Goal: Information Seeking & Learning: Check status

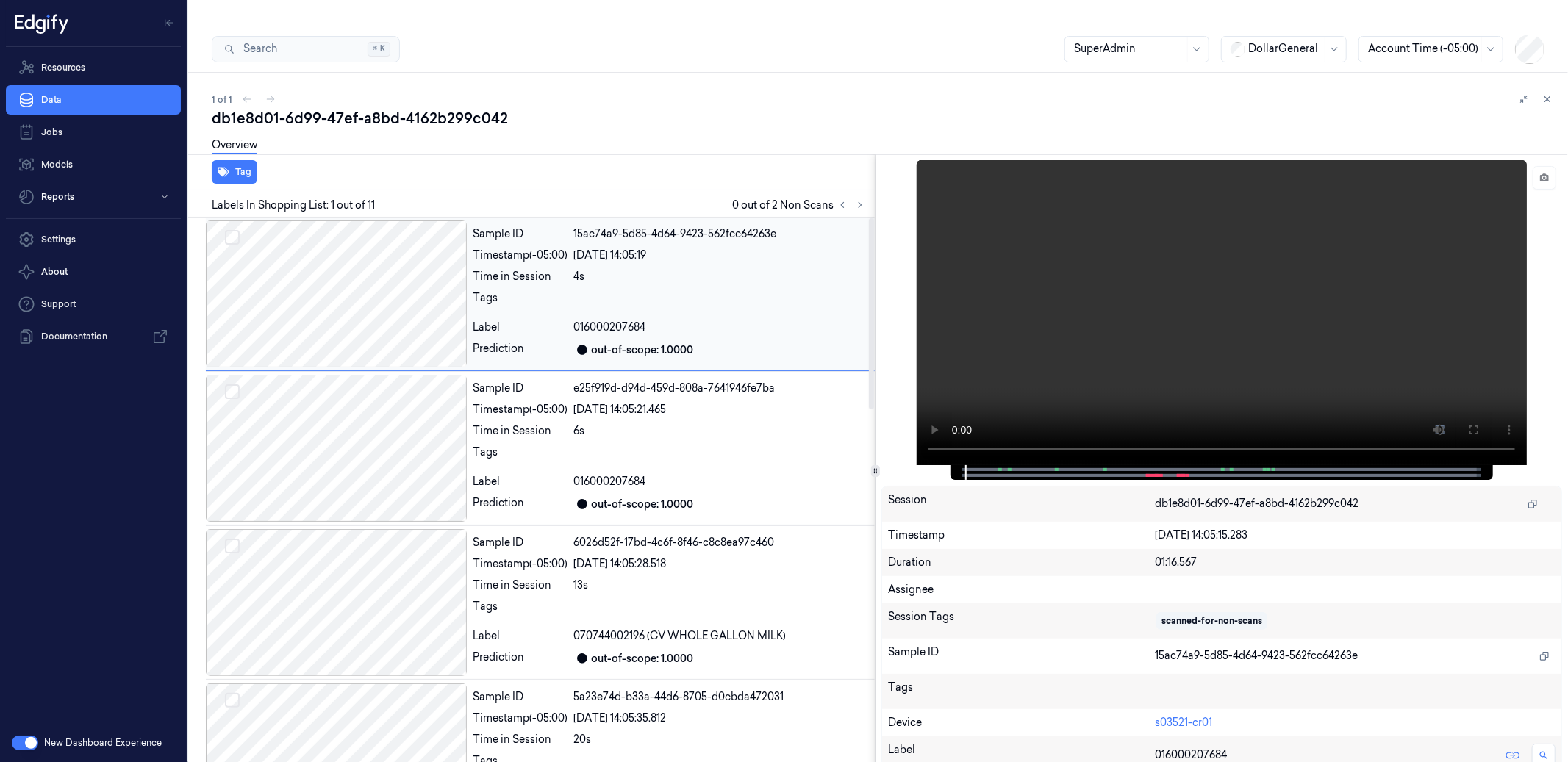
click at [746, 247] on div "[DATE] 14:05:19" at bounding box center [720, 255] width 296 height 15
click at [793, 445] on div "Sample ID e25f919d-d94d-459d-808a-7641946fe7ba Timestamp (-05:00) [DATE] 14:05:…" at bounding box center [670, 449] width 408 height 147
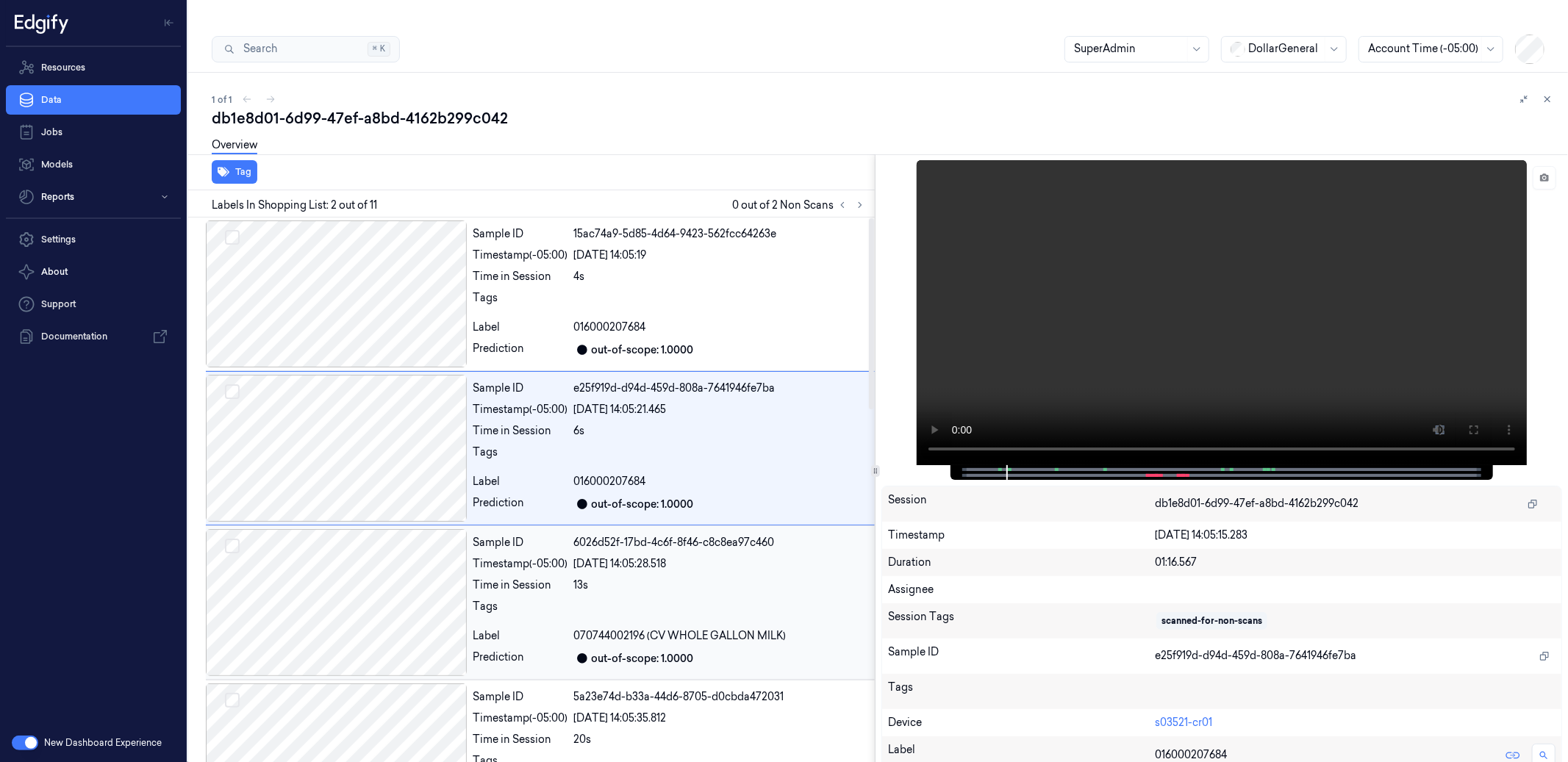
click at [808, 578] on div "13s" at bounding box center [720, 585] width 296 height 15
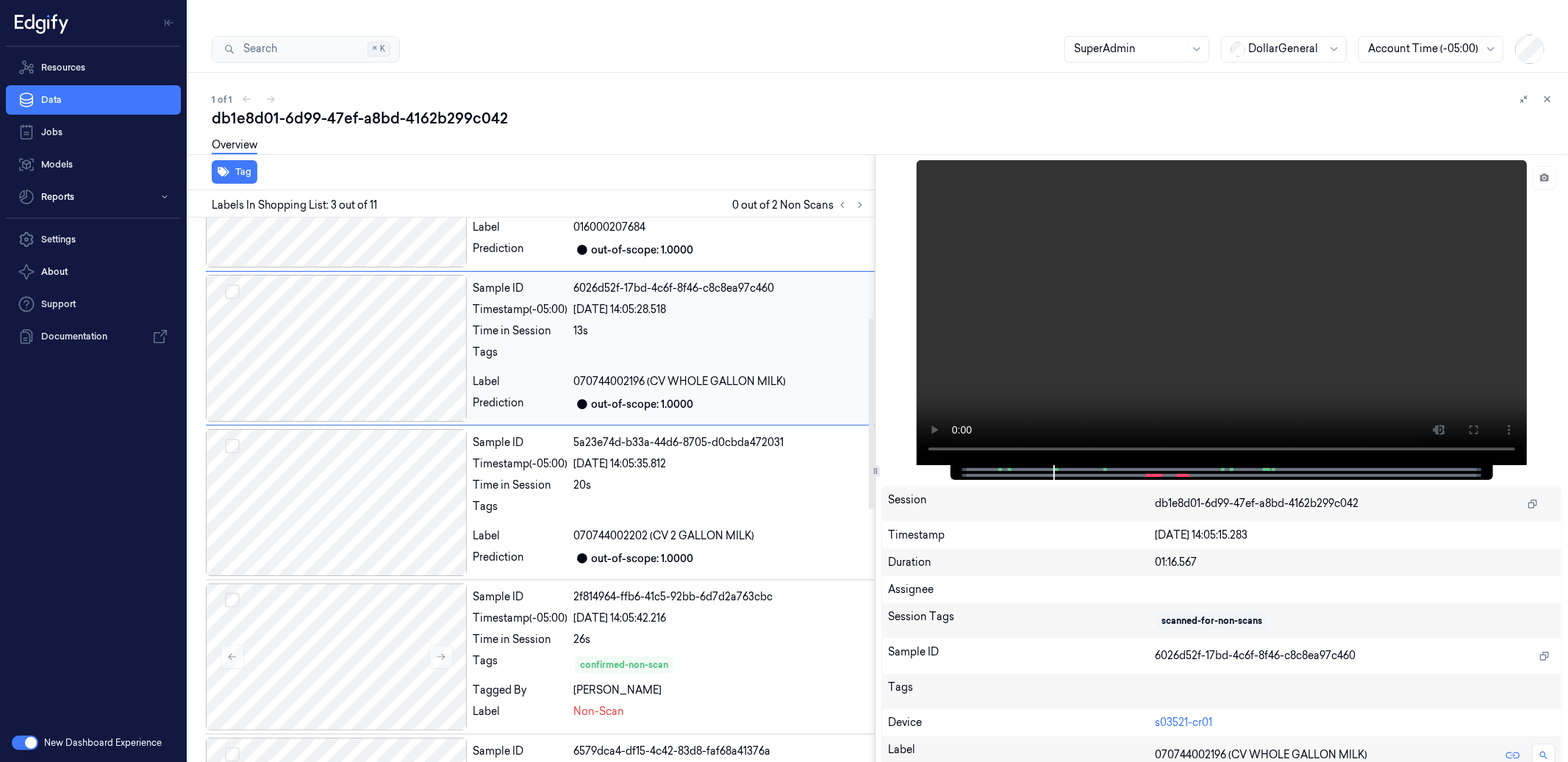
scroll to position [299, 0]
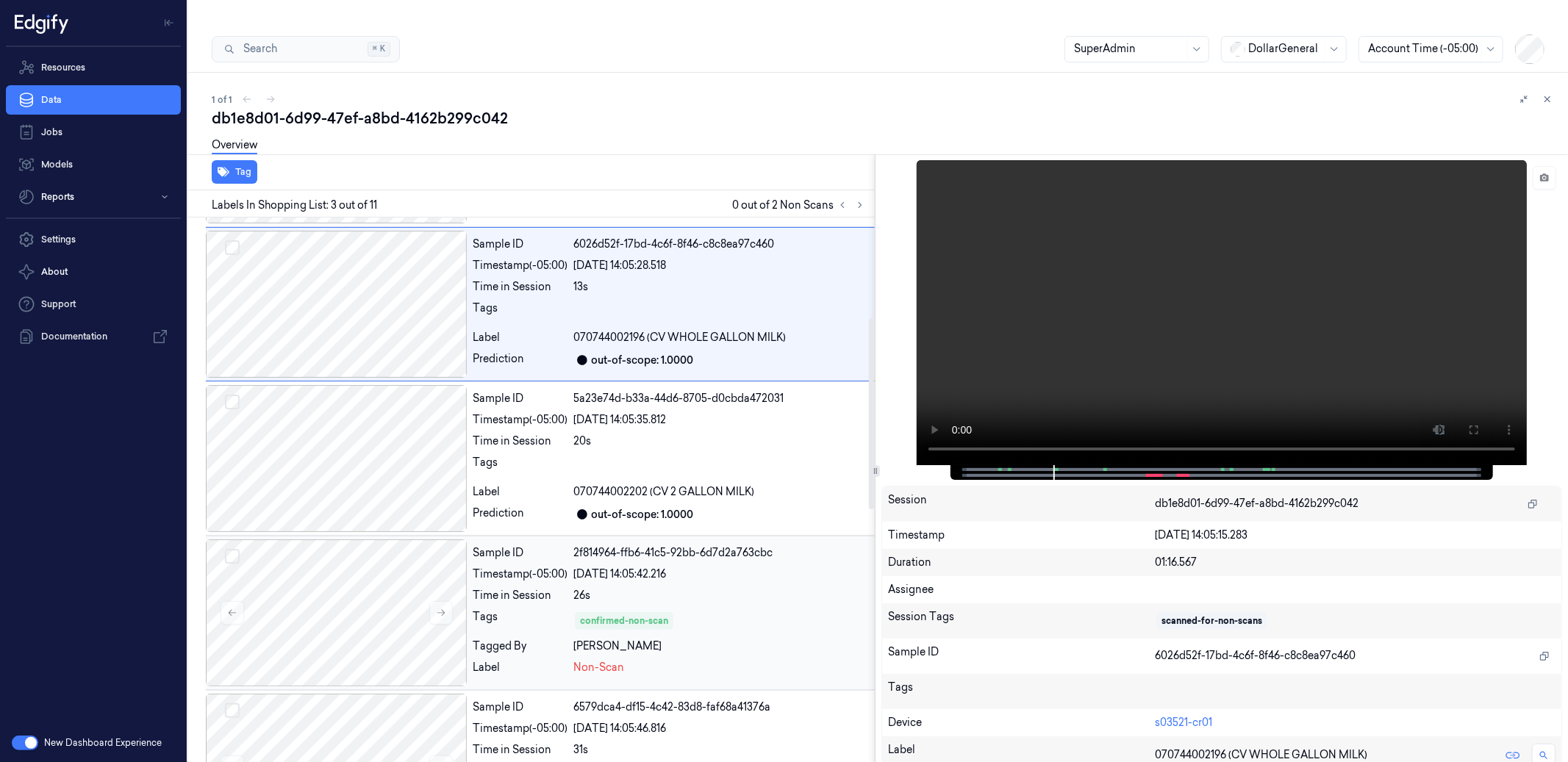
click at [805, 660] on div "Non-Scan" at bounding box center [720, 668] width 296 height 15
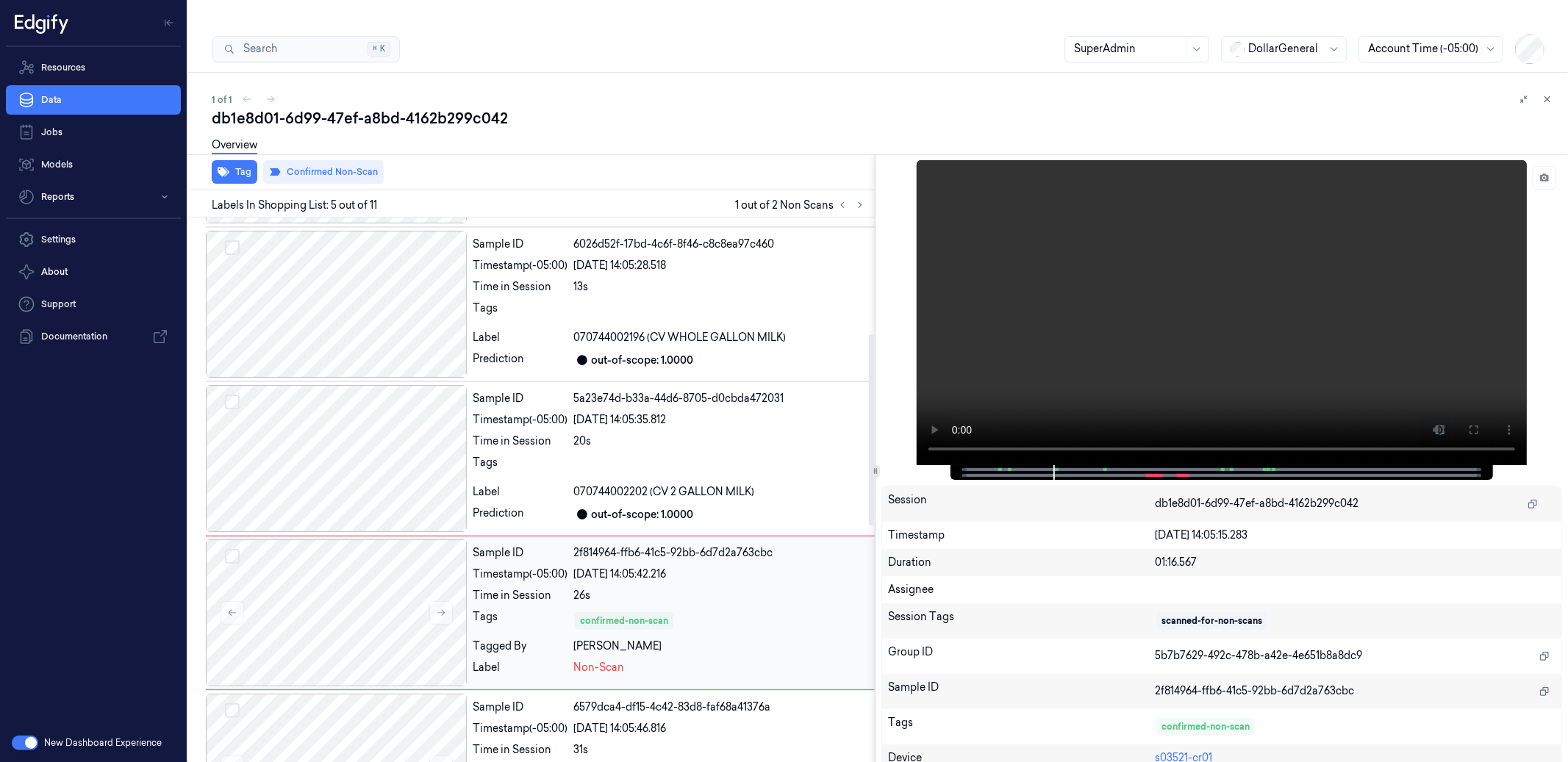
scroll to position [408, 0]
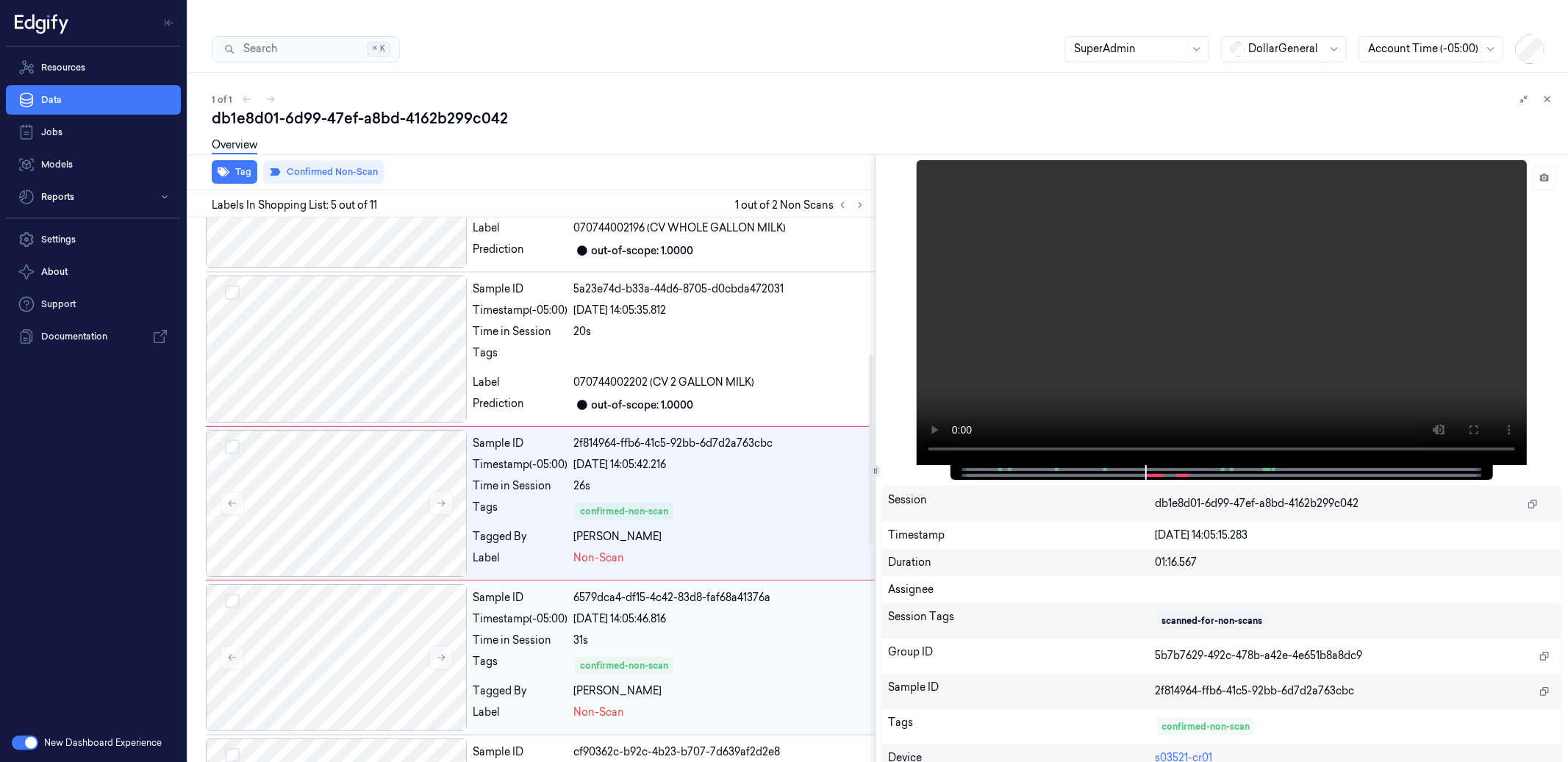
click at [761, 655] on div "confirmed-non-scan" at bounding box center [720, 666] width 296 height 24
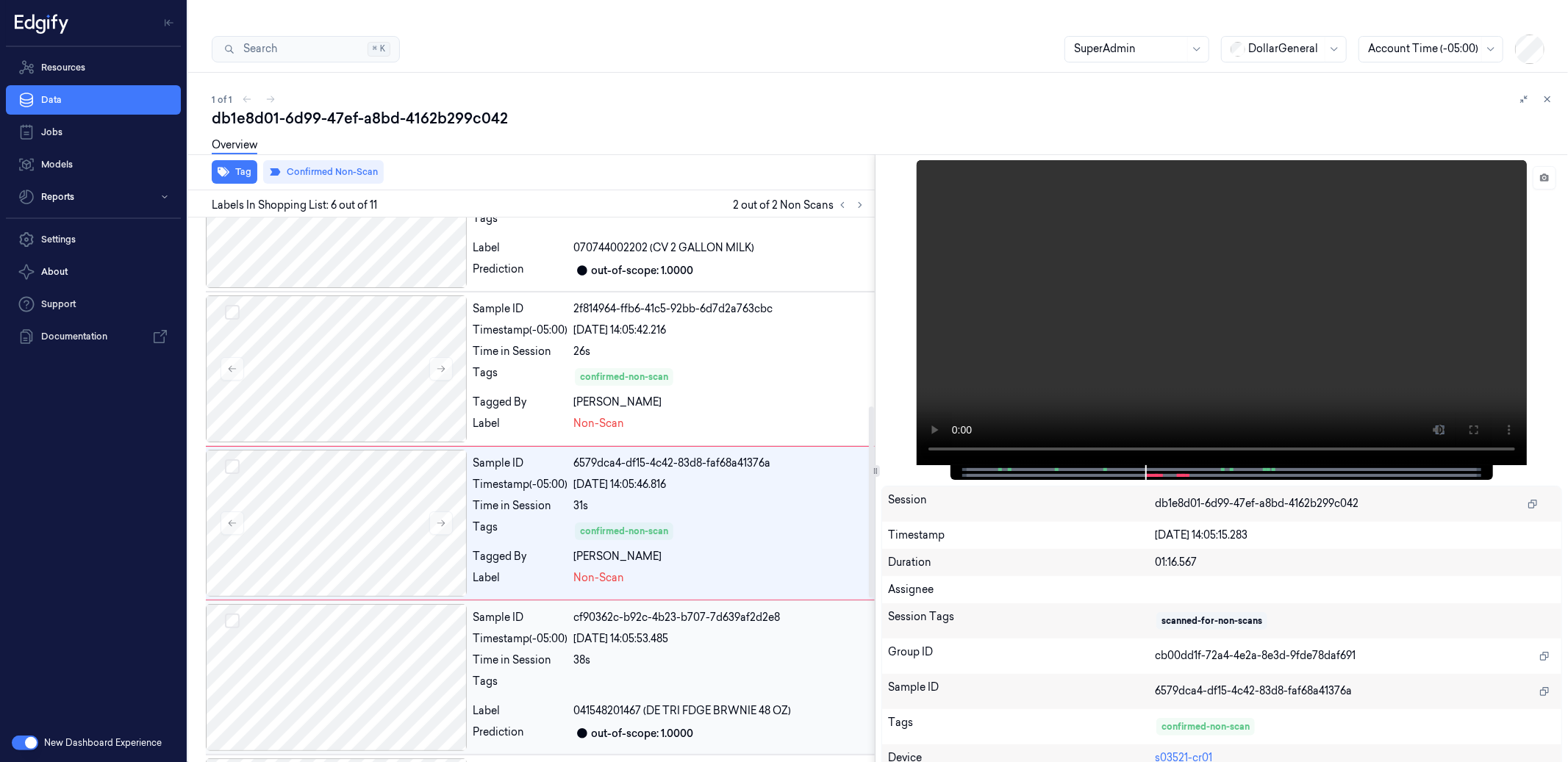
scroll to position [563, 0]
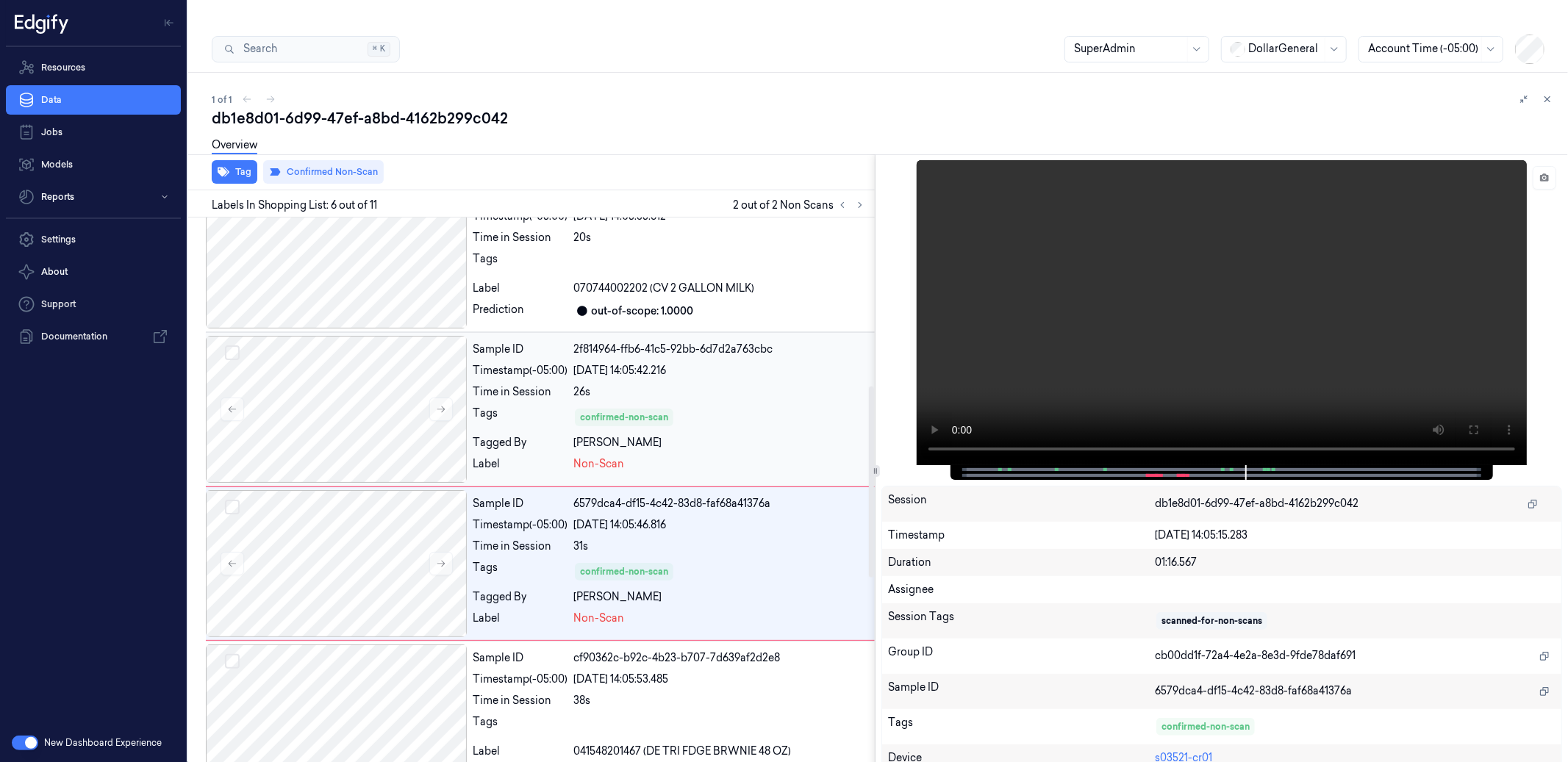
click at [761, 457] on div "Non-Scan" at bounding box center [720, 464] width 296 height 15
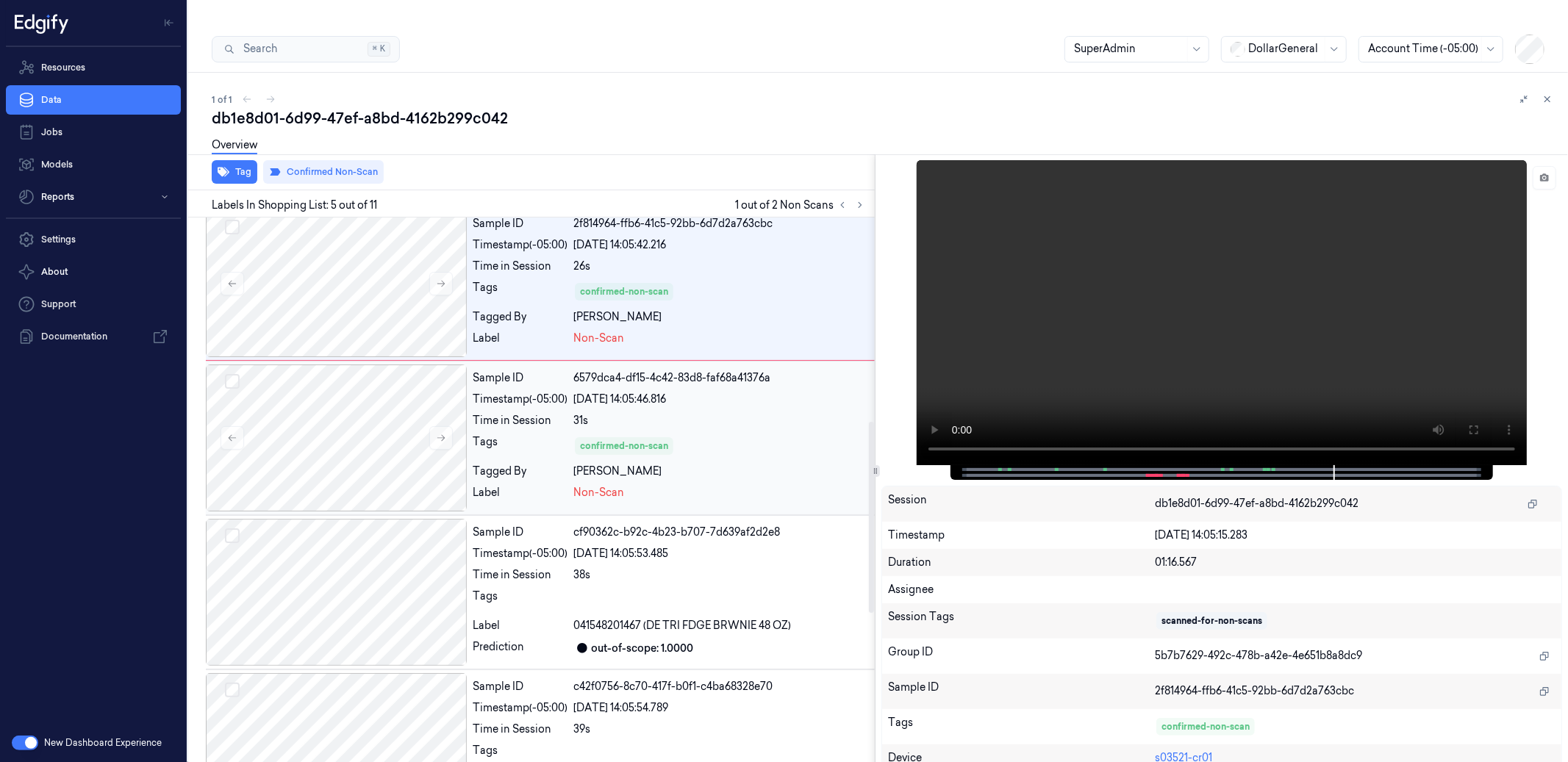
scroll to position [580, 0]
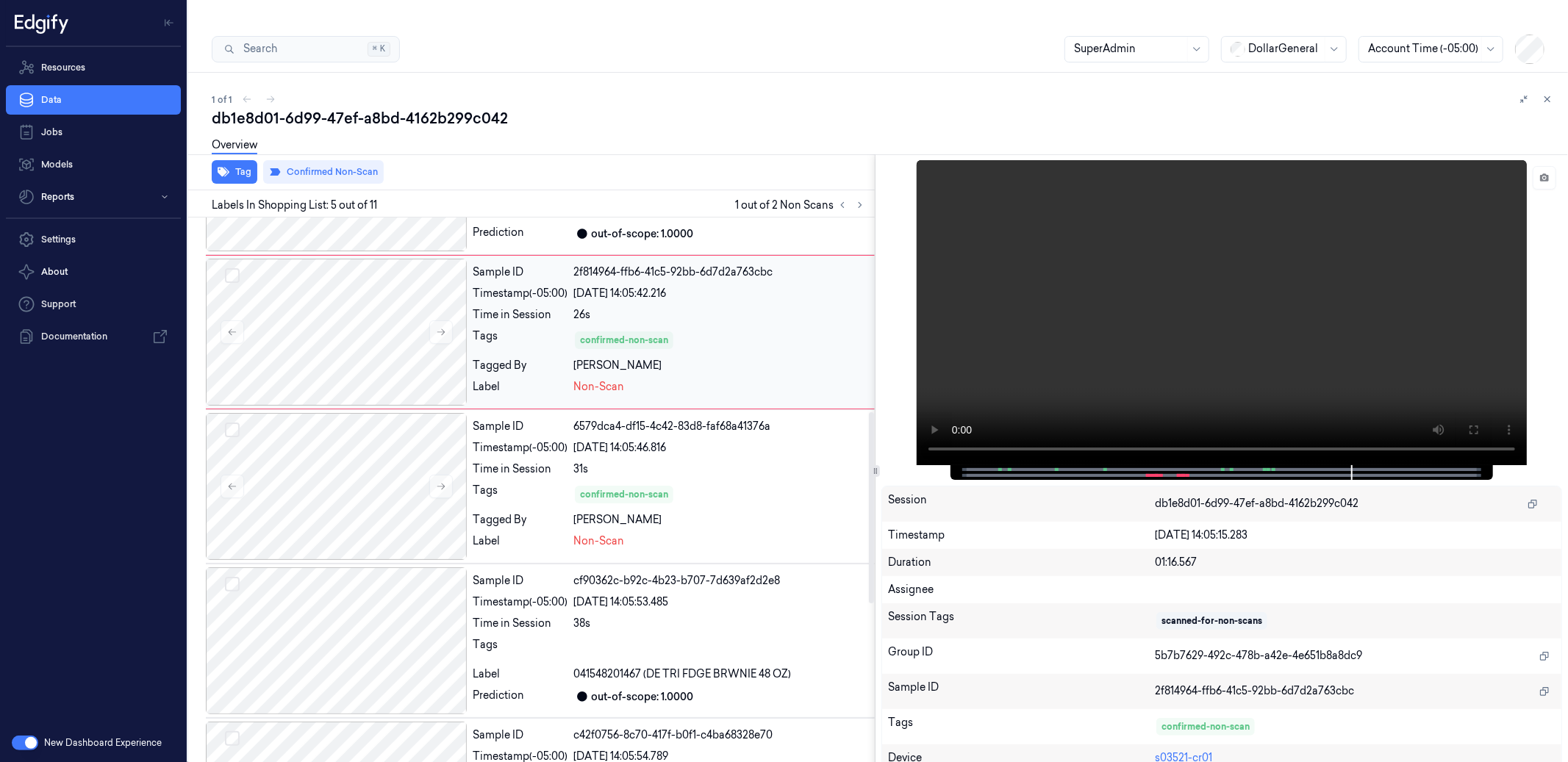
click at [736, 329] on div "confirmed-non-scan" at bounding box center [720, 340] width 296 height 24
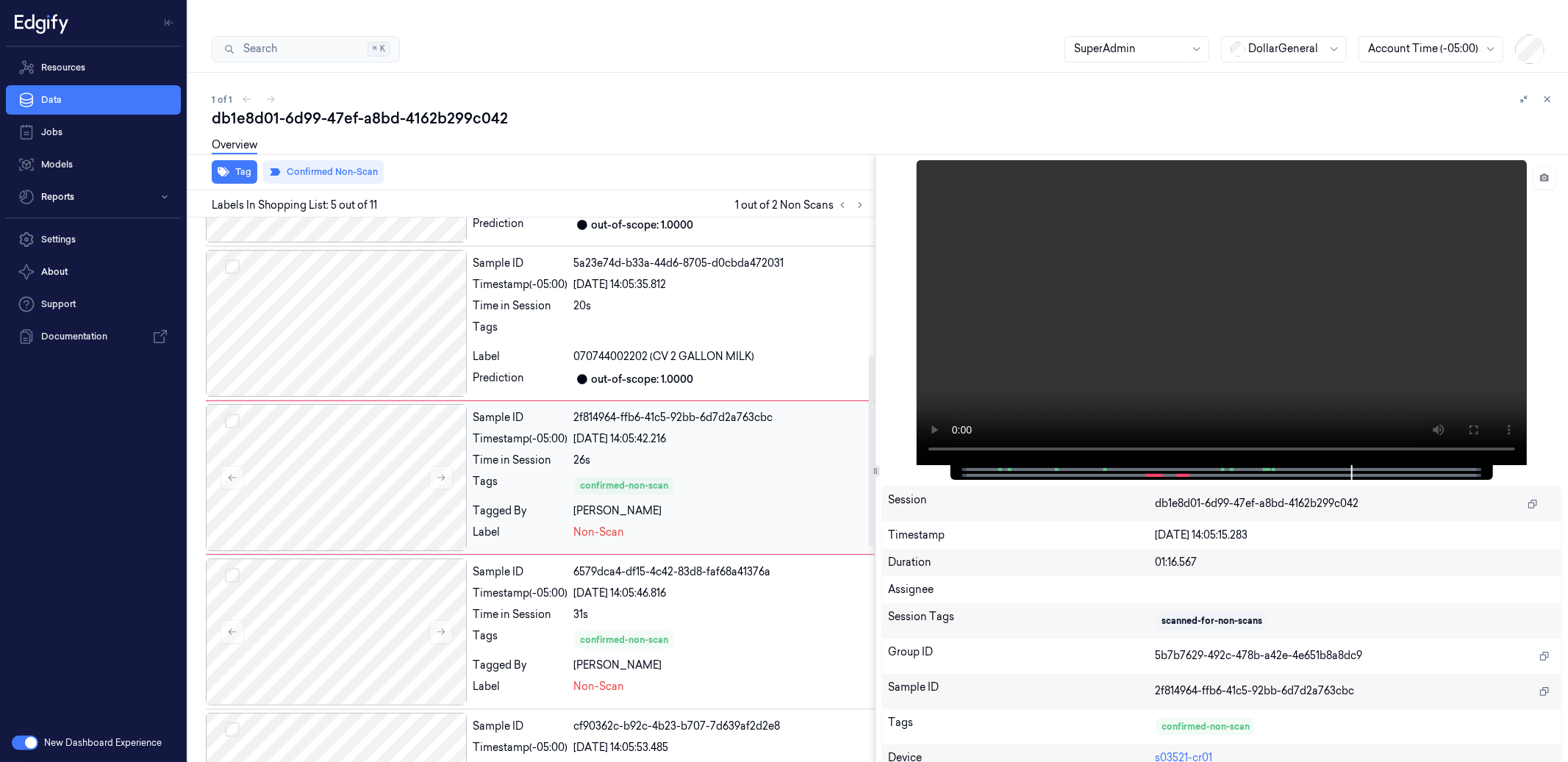
scroll to position [408, 0]
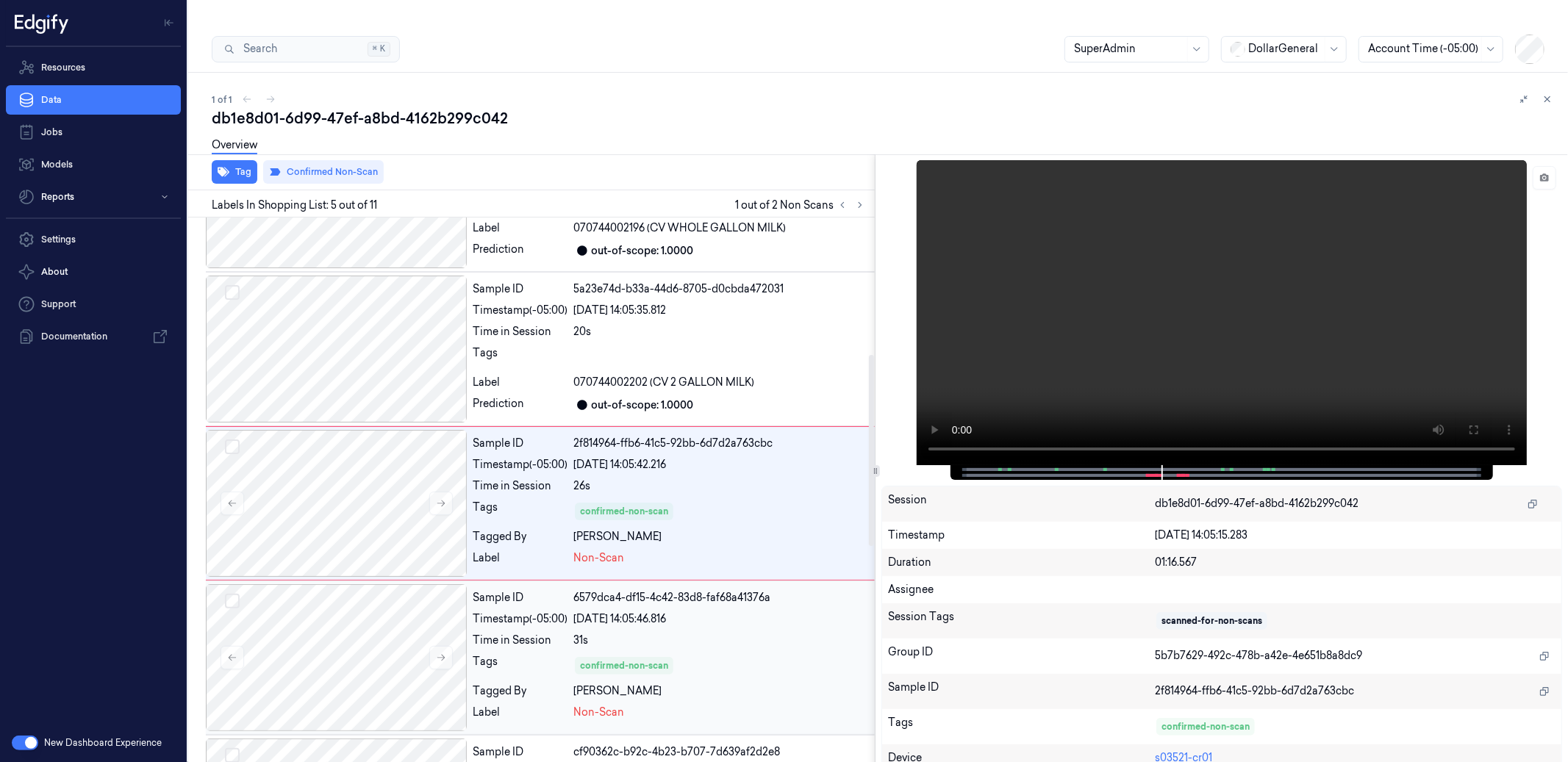
click at [767, 624] on div "Sample ID 6579dca4-df15-4c42-83d8-faf68a41376a Timestamp (-05:00) [DATE] 14:05:…" at bounding box center [670, 658] width 408 height 147
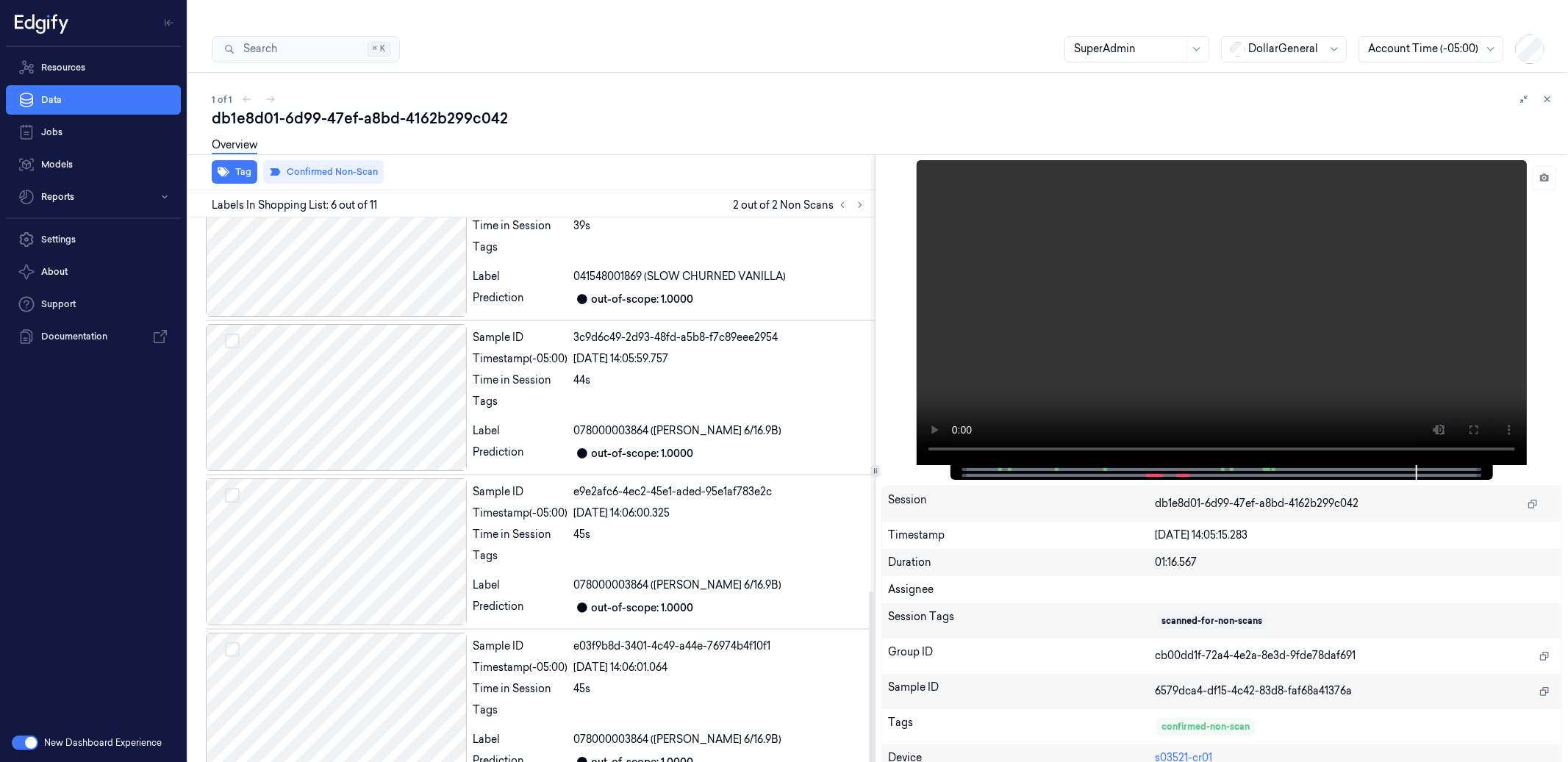
scroll to position [873, 0]
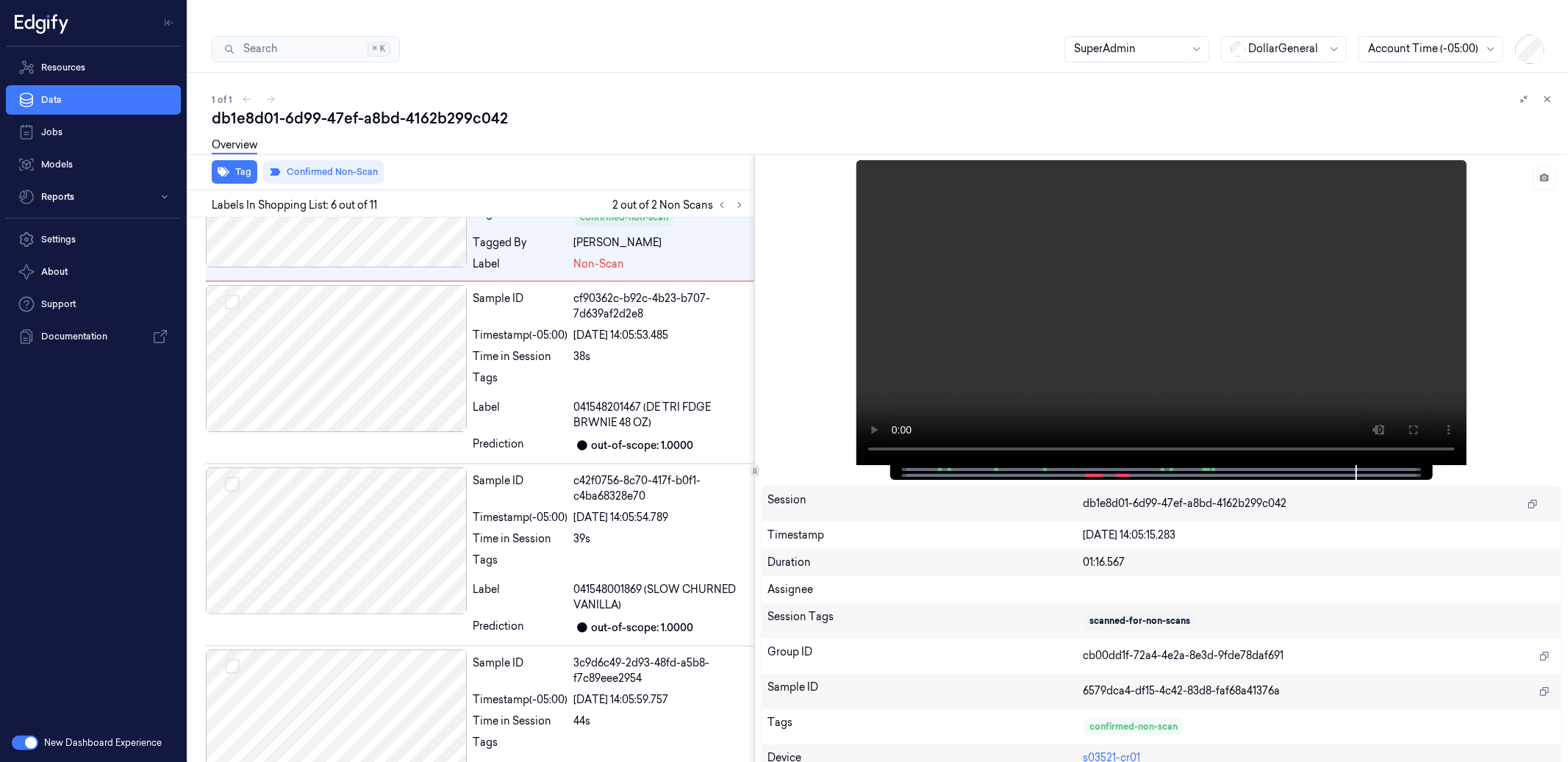
click at [757, 467] on icon at bounding box center [755, 471] width 7 height 7
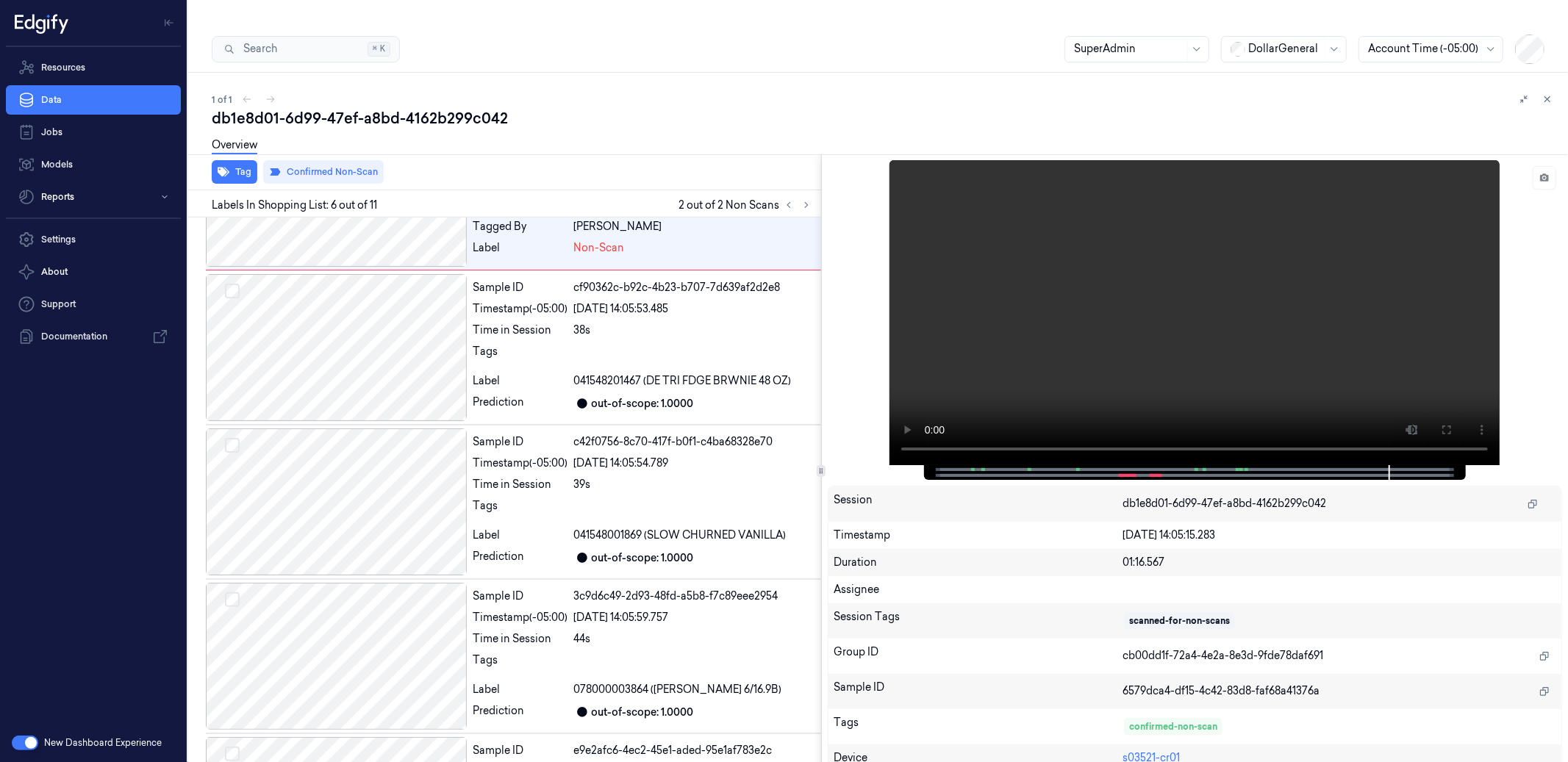
click at [823, 475] on div "Tag Confirmed Non-Scan Labels In Shopping List: 6 out of 11 2 out of 2 Non Scan…" at bounding box center [875, 471] width 1386 height 634
click at [40, 210] on button "Reports" at bounding box center [93, 197] width 175 height 29
click at [75, 228] on link "Loss Detection" at bounding box center [105, 227] width 151 height 25
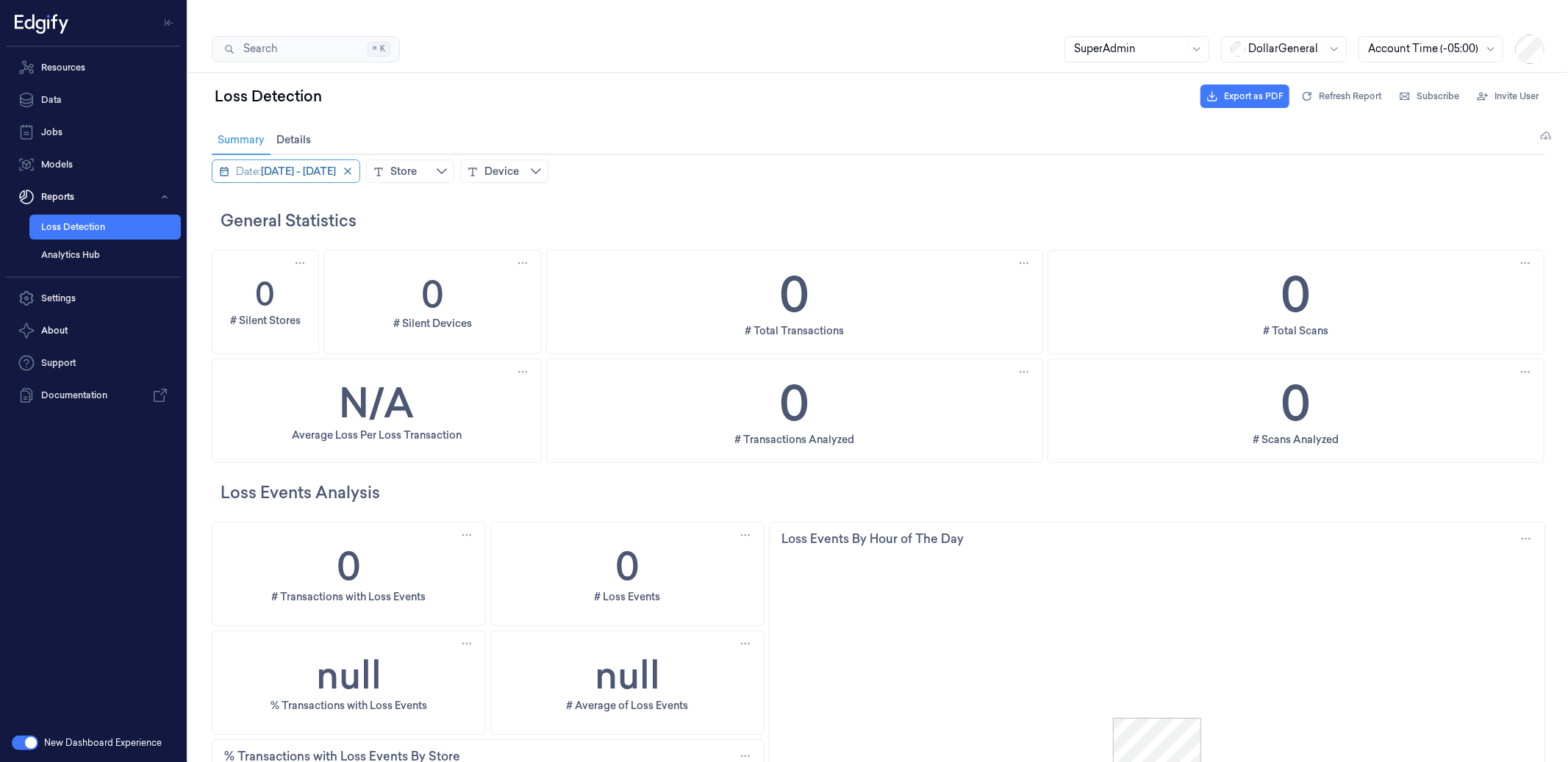
click at [334, 165] on span "[DATE] - [DATE]" at bounding box center [298, 170] width 75 height 15
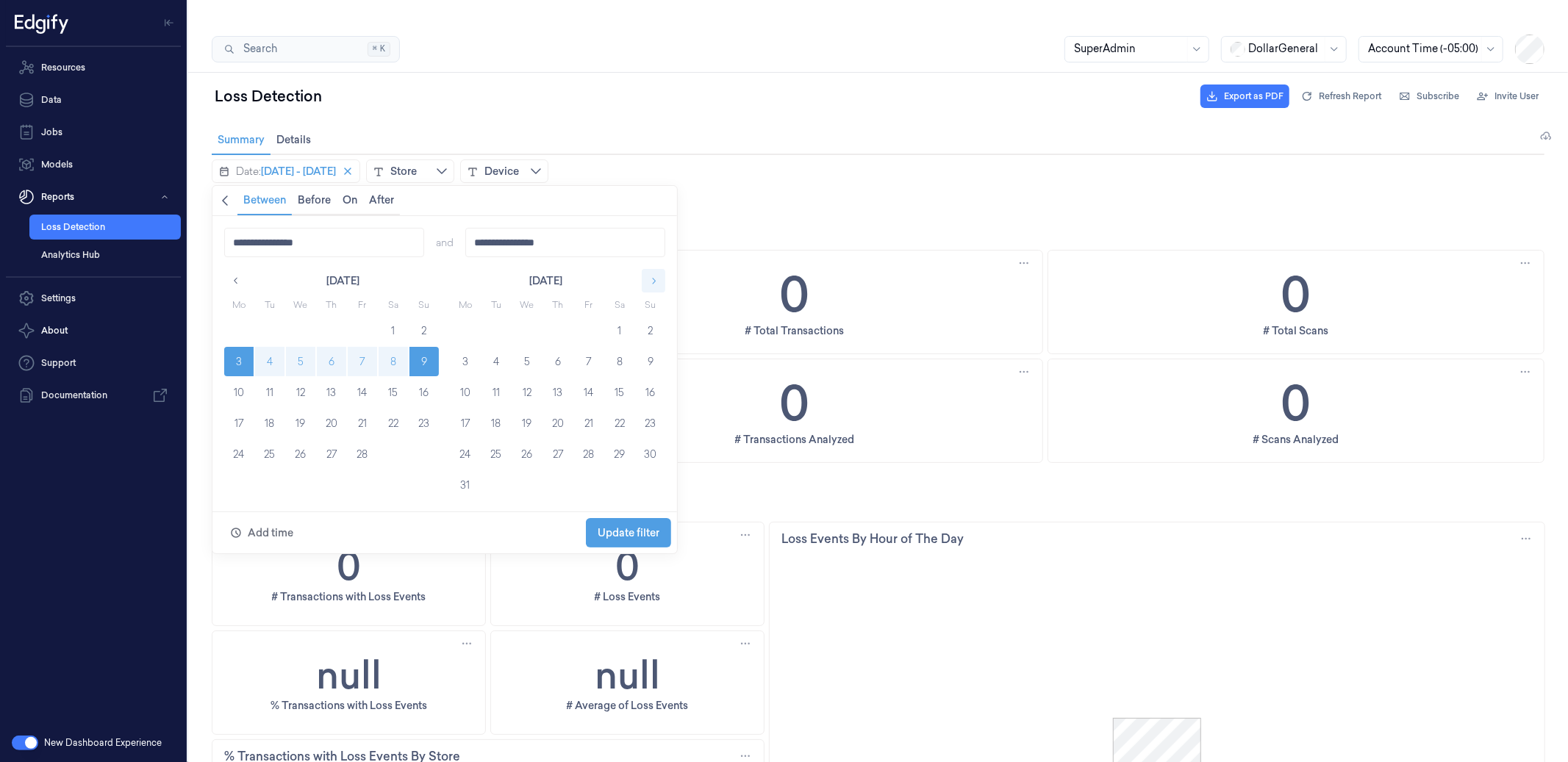
click at [652, 282] on icon "button" at bounding box center [654, 280] width 4 height 7
click at [241, 361] on button "4" at bounding box center [239, 361] width 29 height 29
click at [414, 356] on button "10" at bounding box center [423, 361] width 29 height 29
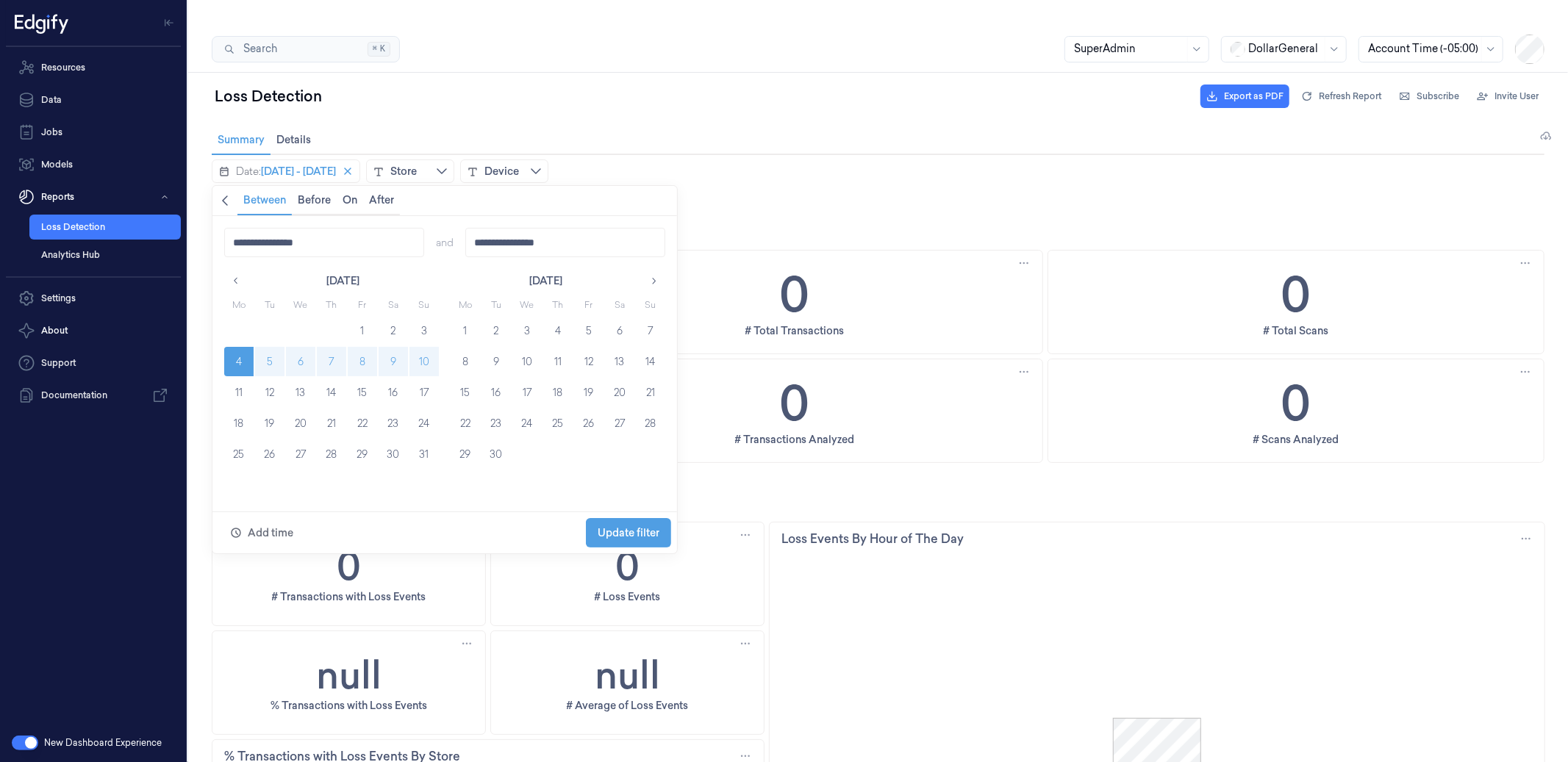
type input "**********"
click at [619, 532] on span "Update filter" at bounding box center [628, 532] width 62 height 11
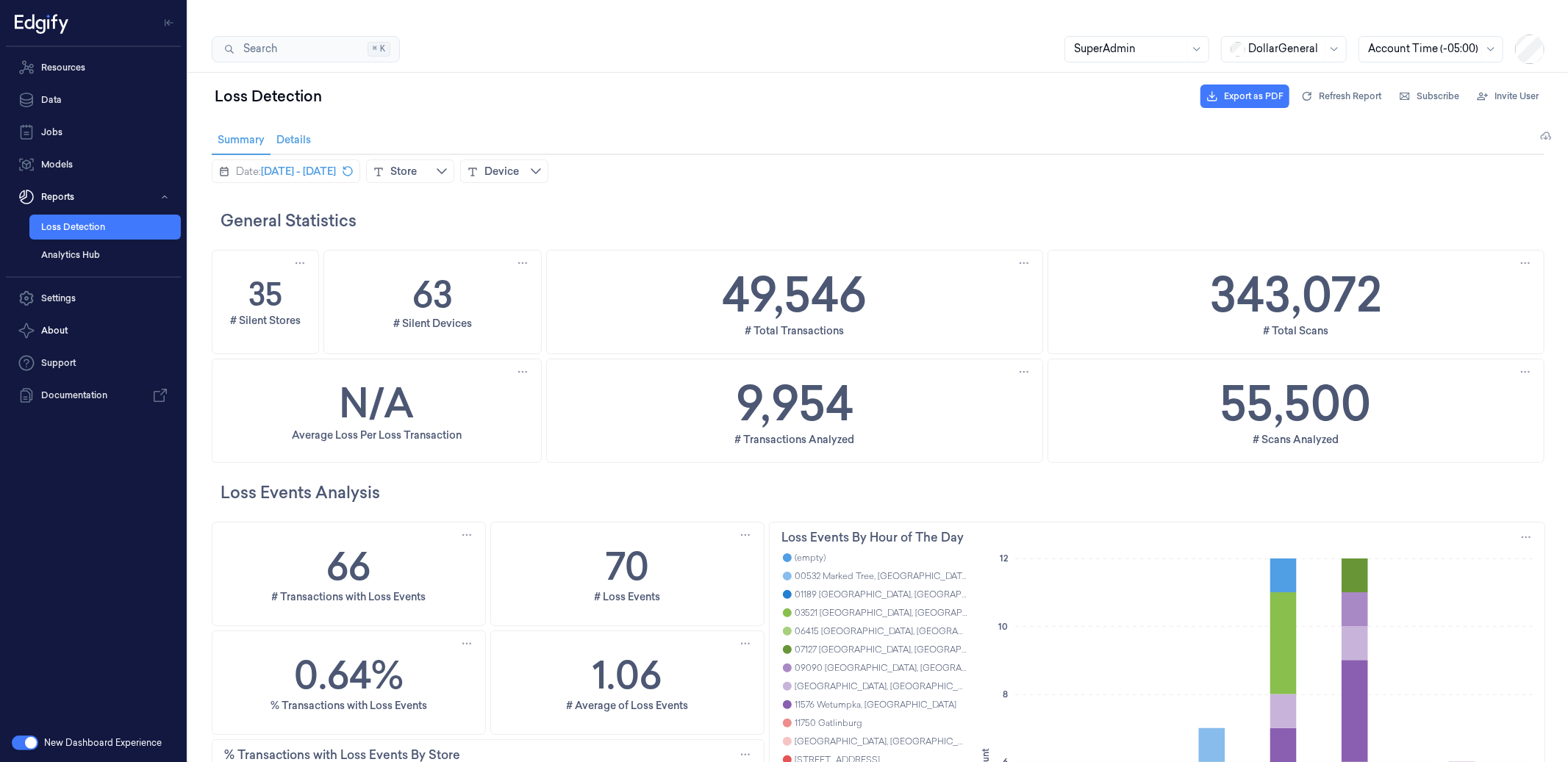
click at [306, 138] on span "Details Details" at bounding box center [292, 138] width 43 height 19
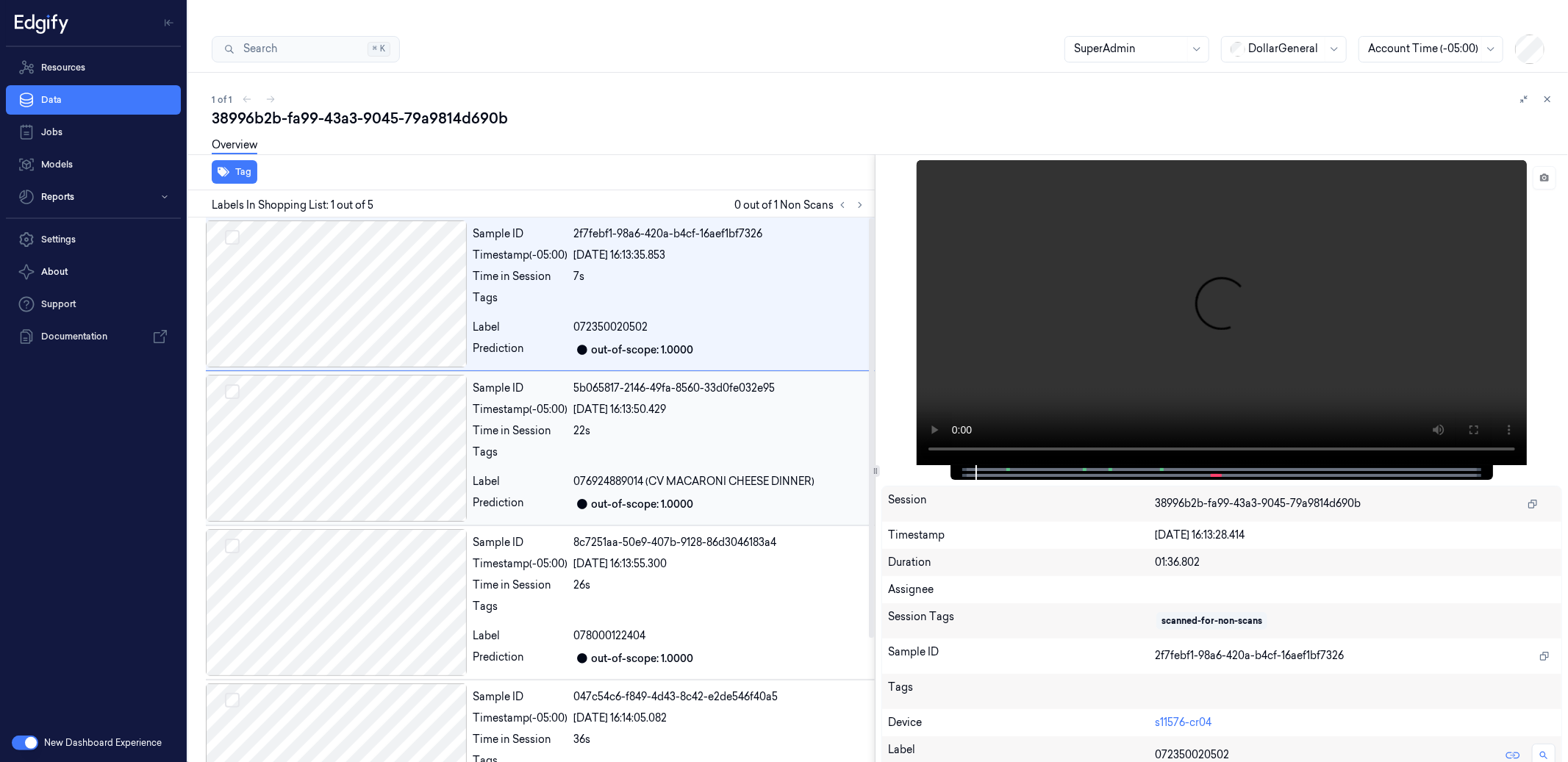
scroll to position [204, 0]
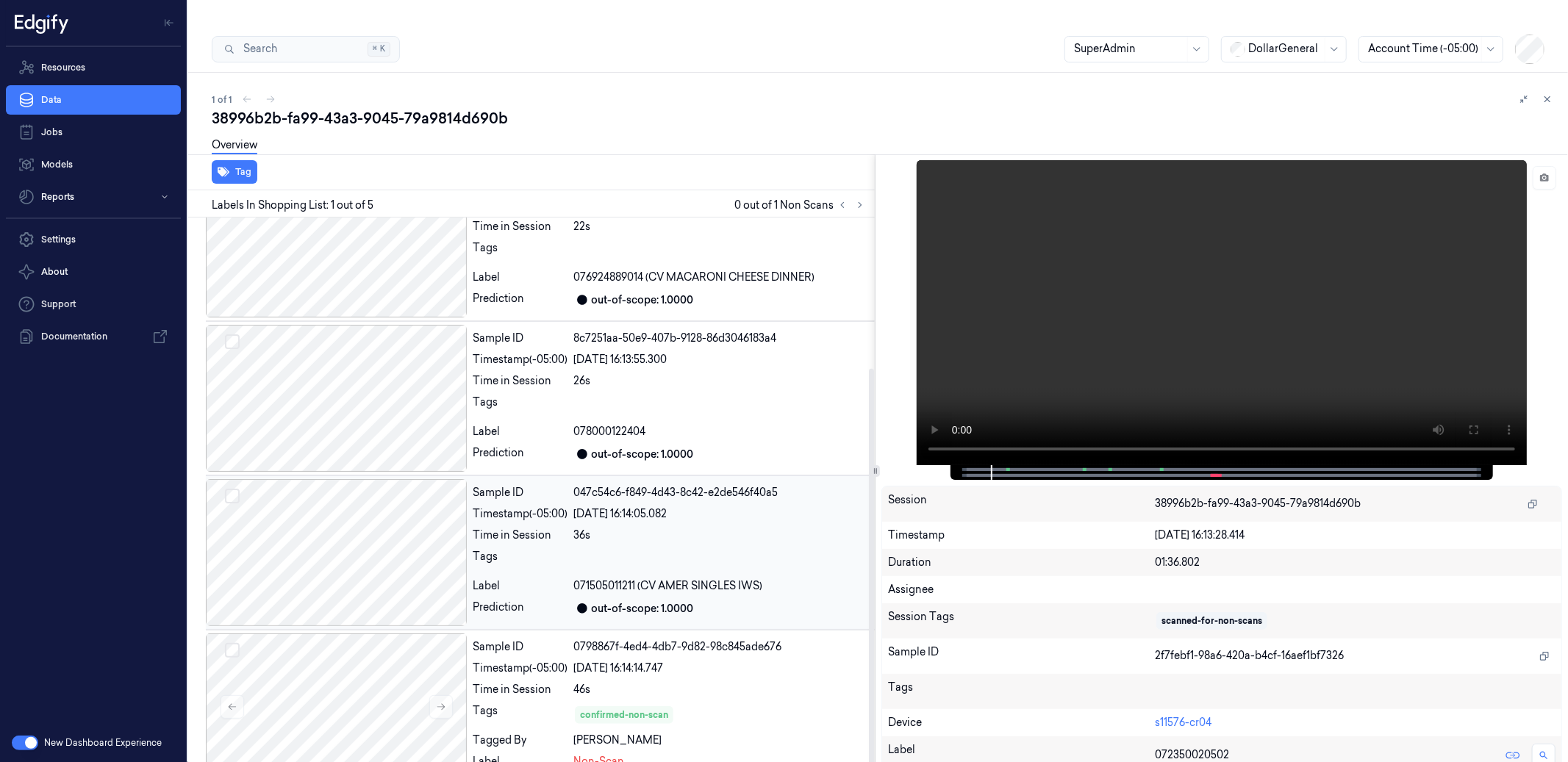
click at [692, 579] on span "071505011211 (CV AMER SINGLES IWS)" at bounding box center [668, 586] width 189 height 15
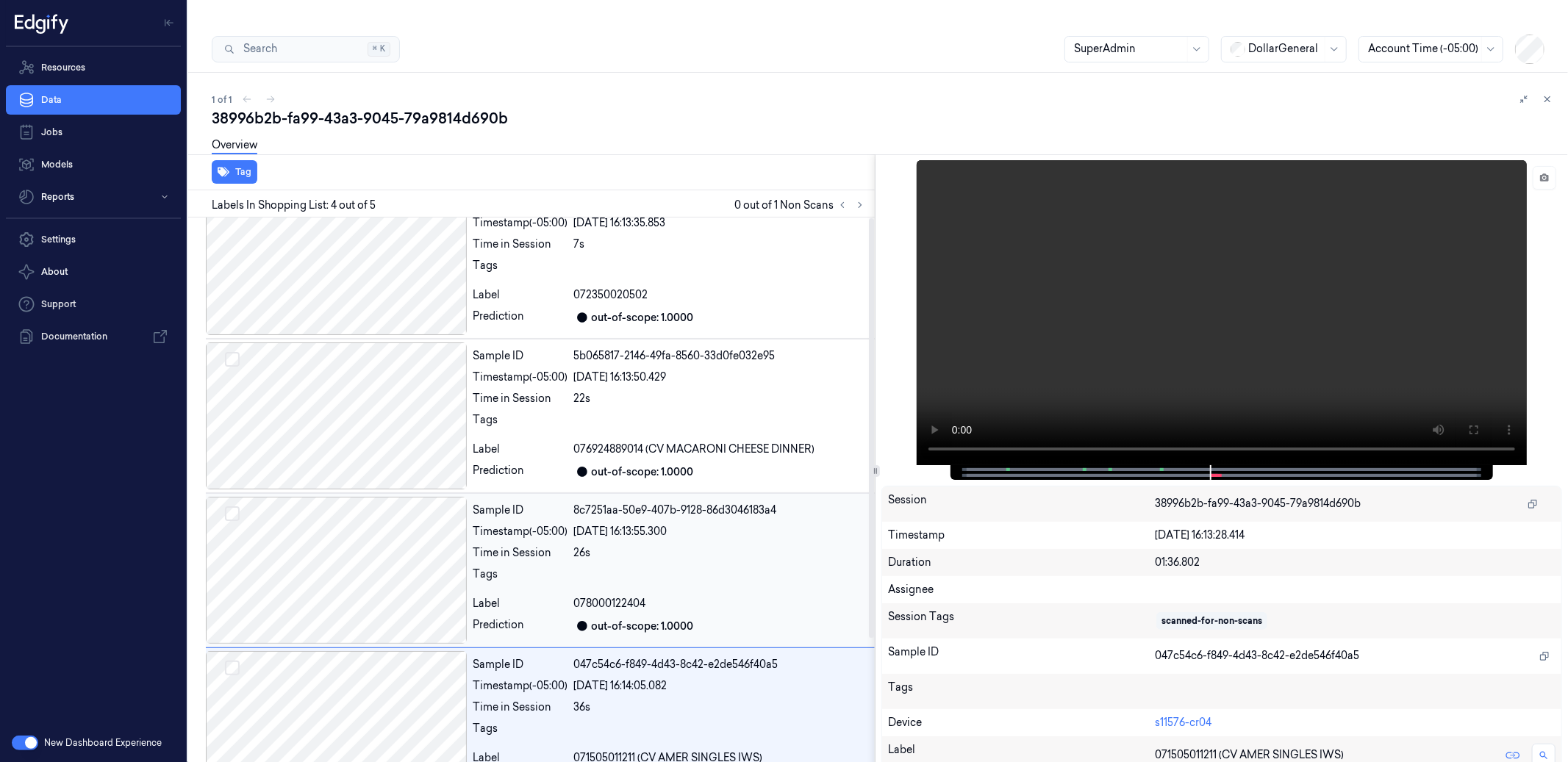
scroll to position [0, 0]
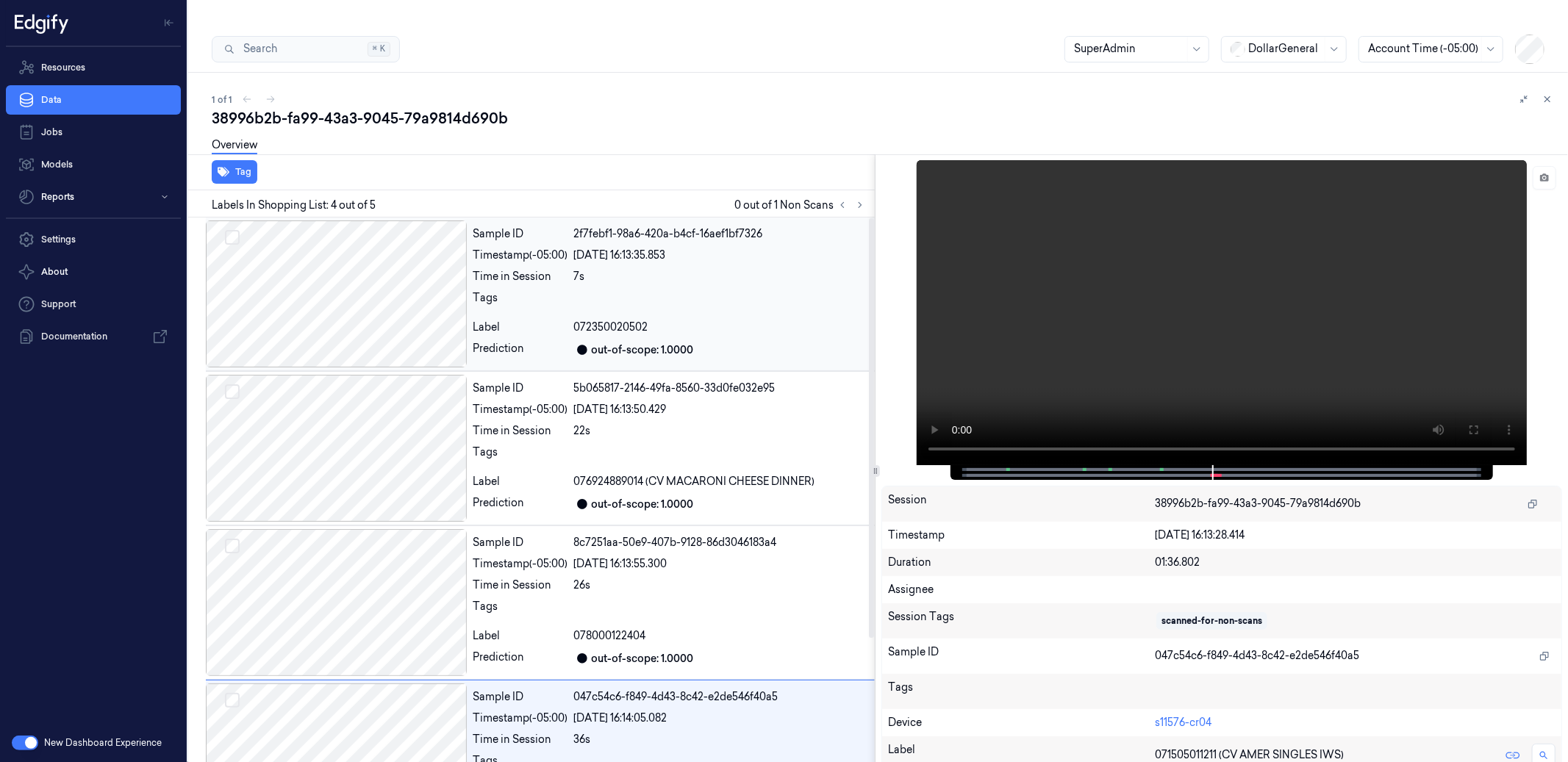
click at [598, 239] on div "Sample ID 2f7febf1-98a6-420a-b4cf-16aef1bf7326 Timestamp (-05:00) 10/08/2025 16…" at bounding box center [670, 294] width 408 height 147
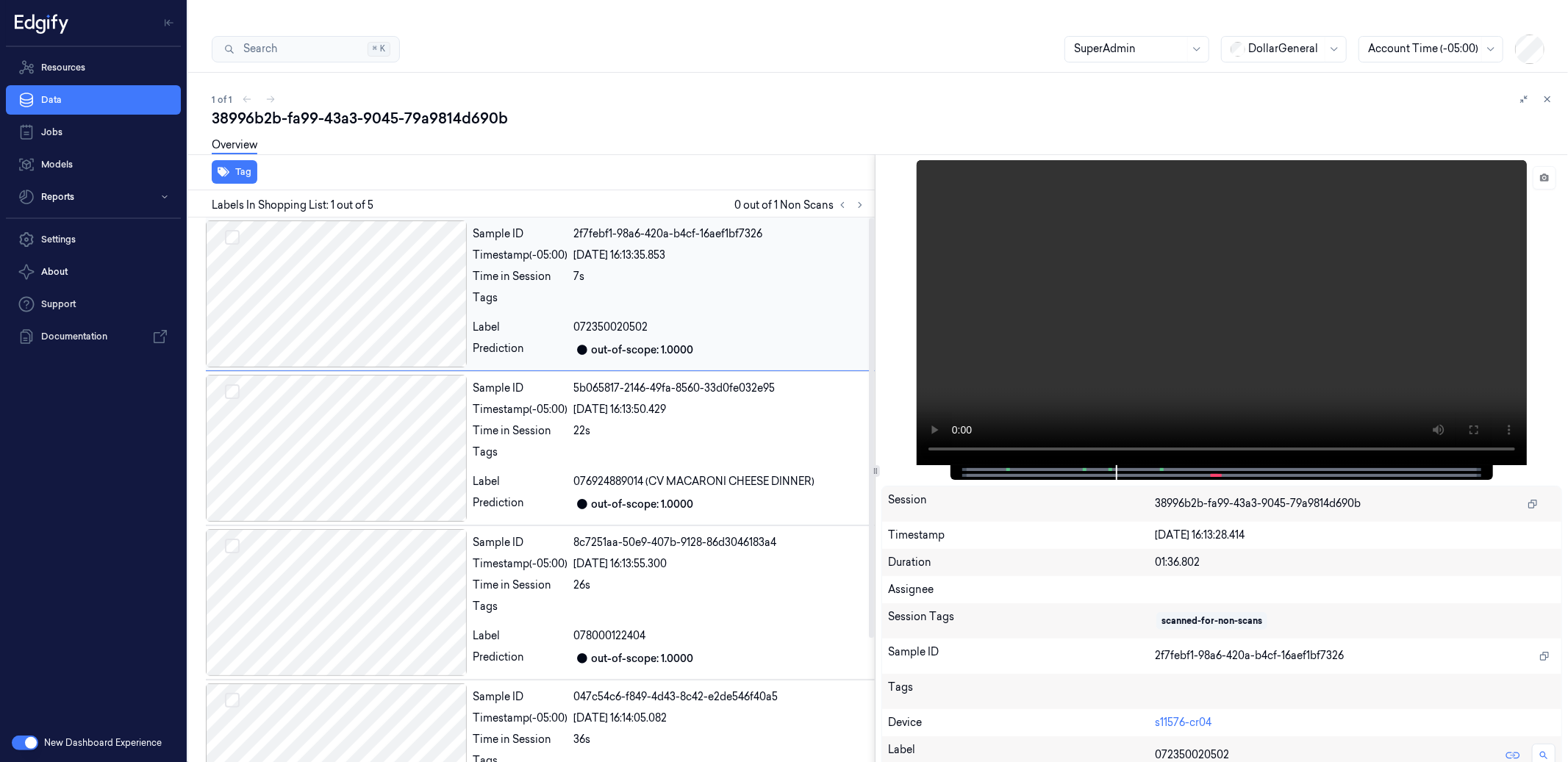
click at [729, 269] on div "7s" at bounding box center [720, 277] width 296 height 15
click at [962, 466] on div at bounding box center [1222, 473] width 542 height 15
click at [963, 466] on div at bounding box center [1222, 473] width 542 height 15
drag, startPoint x: 1030, startPoint y: 444, endPoint x: 959, endPoint y: 444, distance: 71.0
click at [959, 466] on div at bounding box center [1222, 473] width 542 height 15
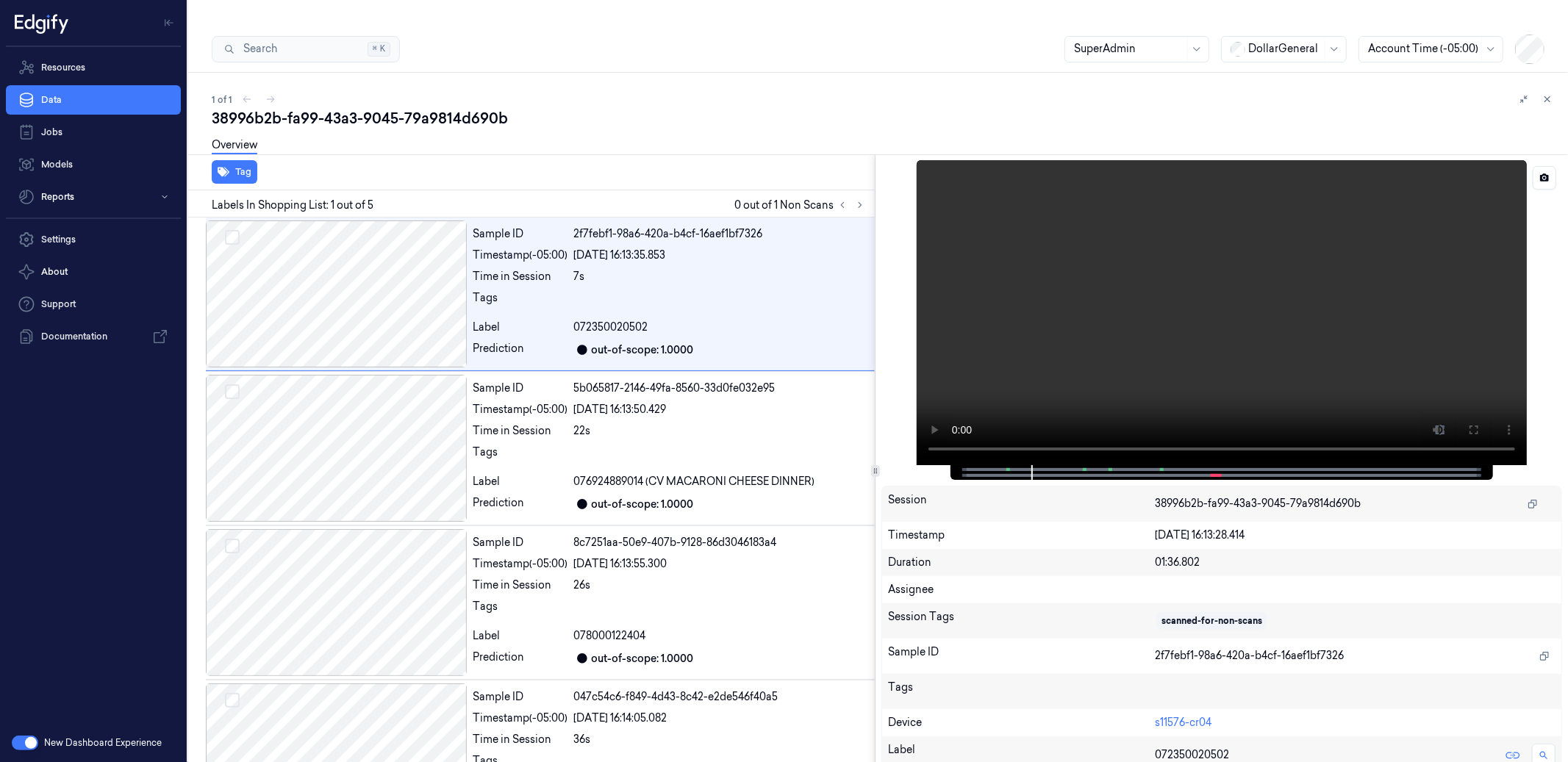
click at [959, 466] on div at bounding box center [1222, 473] width 542 height 15
click at [1014, 466] on div at bounding box center [1221, 473] width 511 height 15
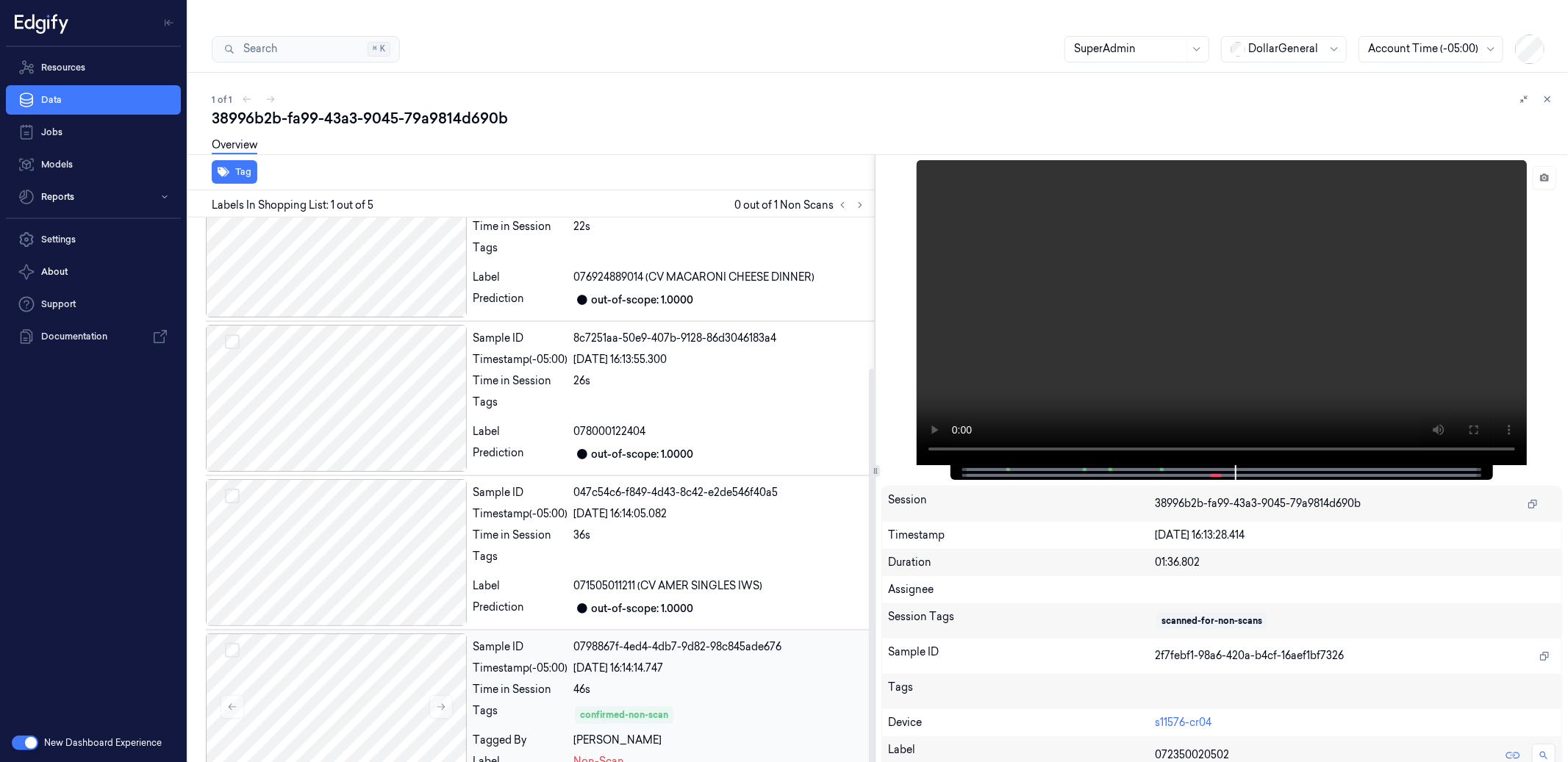
click at [732, 682] on div "46s" at bounding box center [720, 690] width 296 height 15
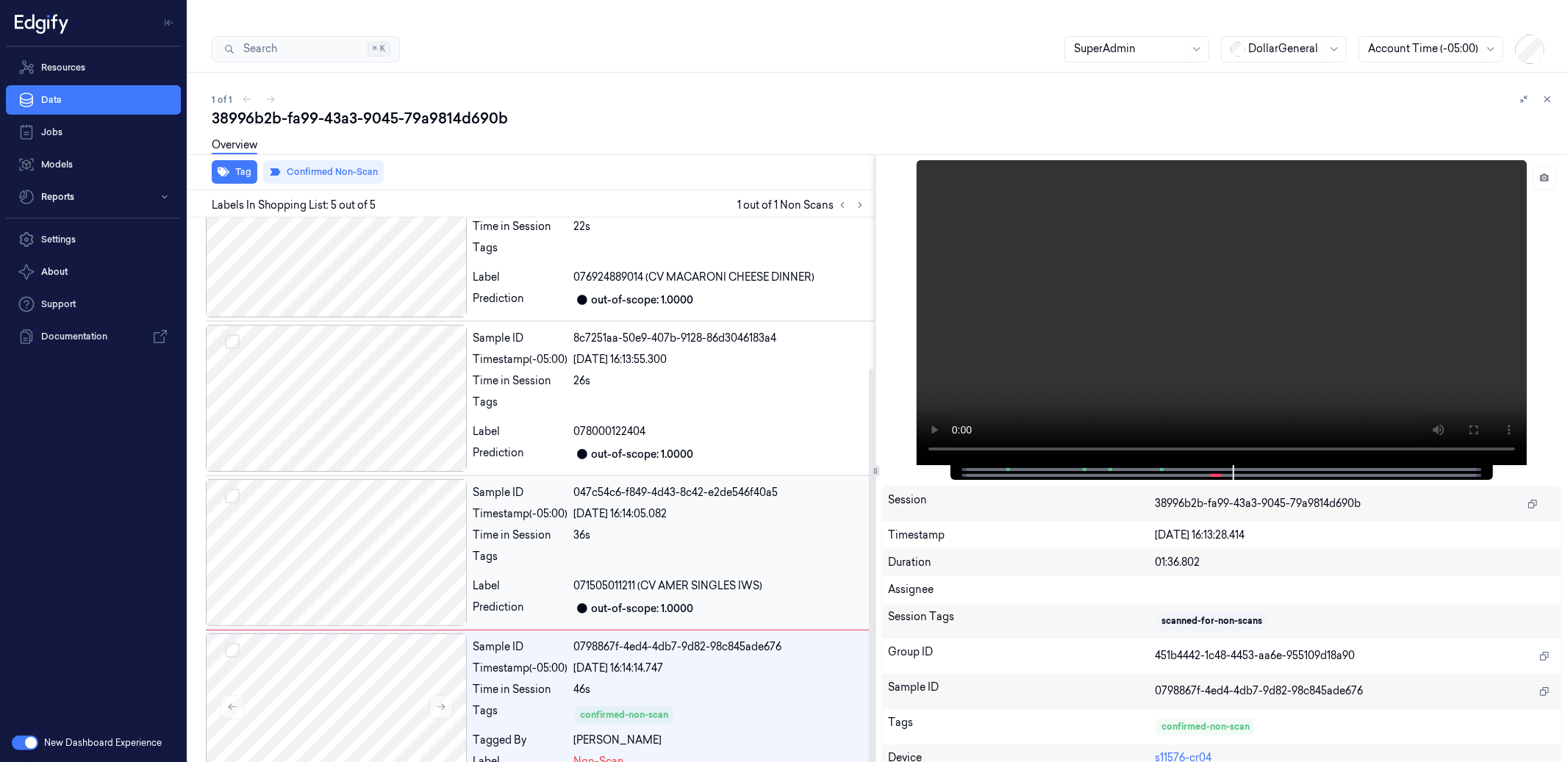
click at [718, 550] on div at bounding box center [720, 561] width 296 height 24
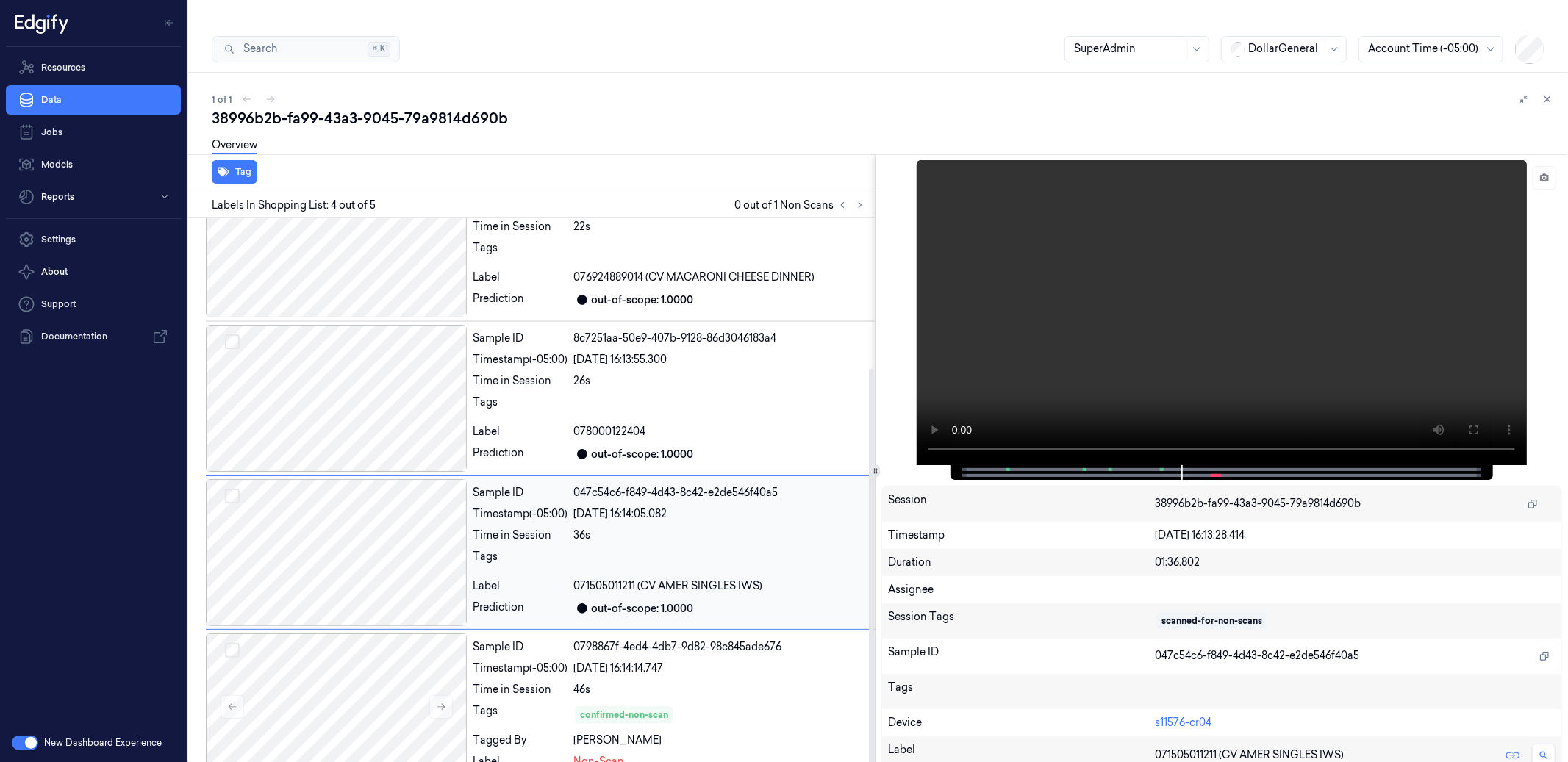
click at [785, 550] on div at bounding box center [720, 561] width 296 height 24
